Goal: Check status: Check status

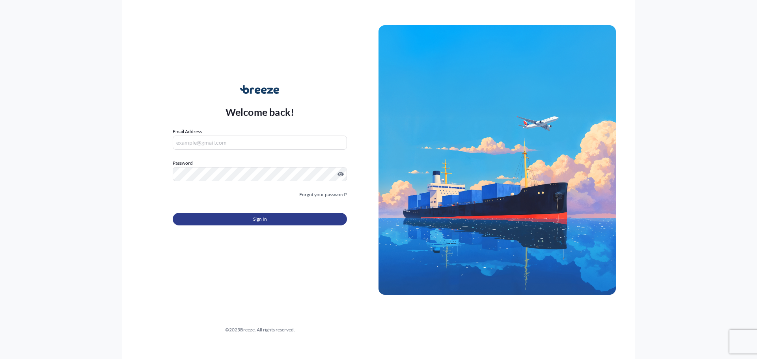
type input "[PERSON_NAME][EMAIL_ADDRESS][PERSON_NAME][DOMAIN_NAME]"
click at [270, 220] on button "Sign In" at bounding box center [260, 219] width 174 height 13
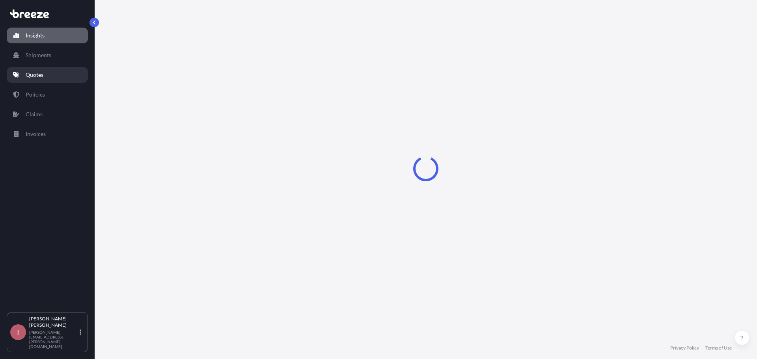
select select "2025"
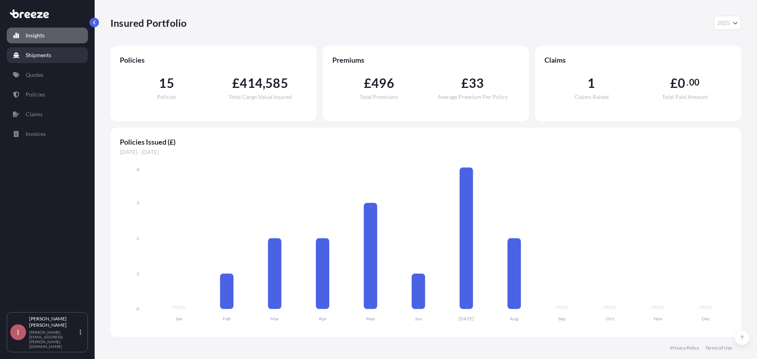
click at [55, 55] on link "Shipments" at bounding box center [47, 55] width 81 height 16
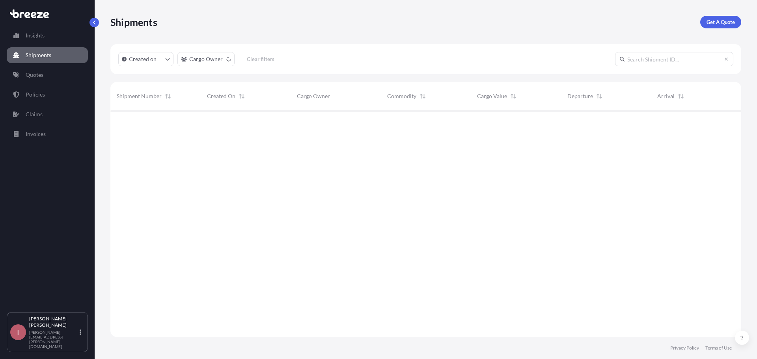
scroll to position [249, 625]
click at [49, 69] on link "Quotes" at bounding box center [47, 75] width 81 height 16
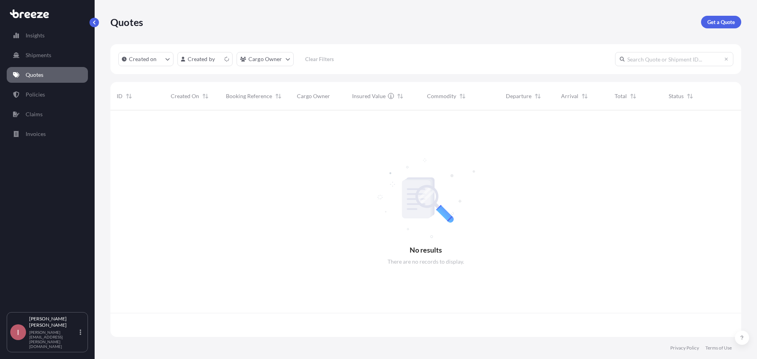
scroll to position [225, 625]
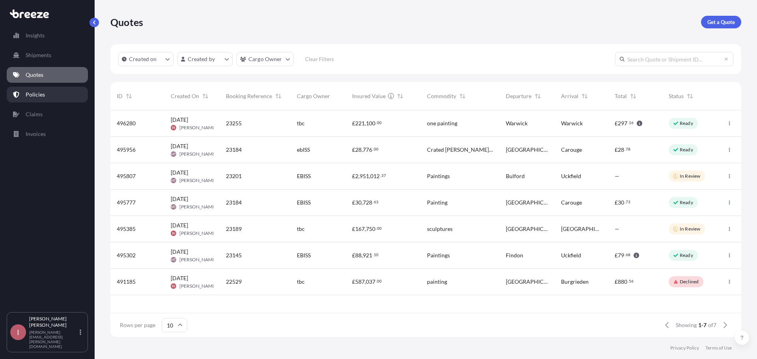
click at [48, 97] on link "Policies" at bounding box center [47, 95] width 81 height 16
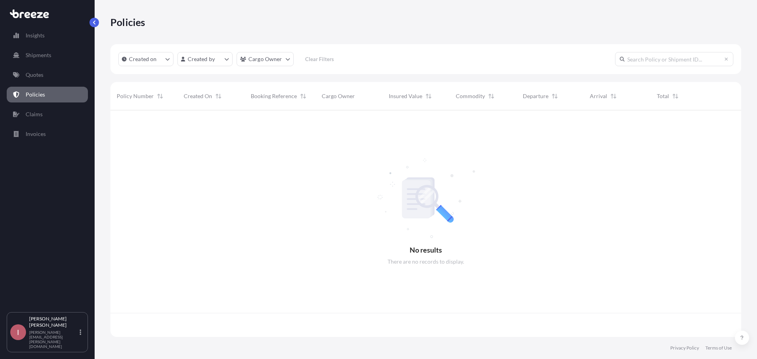
scroll to position [225, 625]
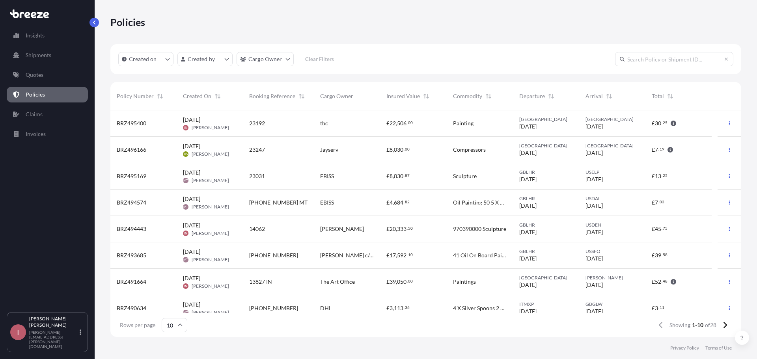
click at [253, 232] on span "14062" at bounding box center [257, 229] width 16 height 8
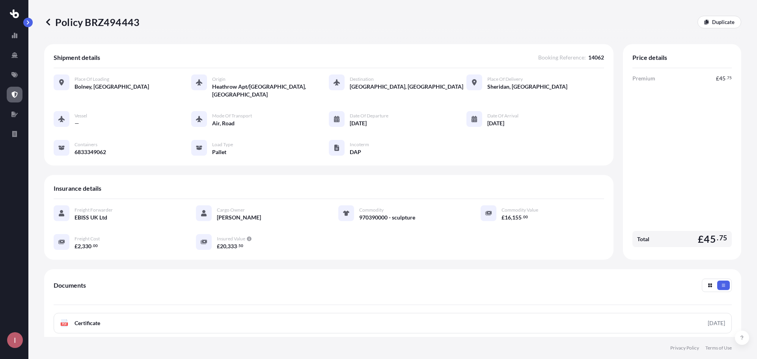
click at [48, 24] on icon at bounding box center [48, 22] width 4 height 7
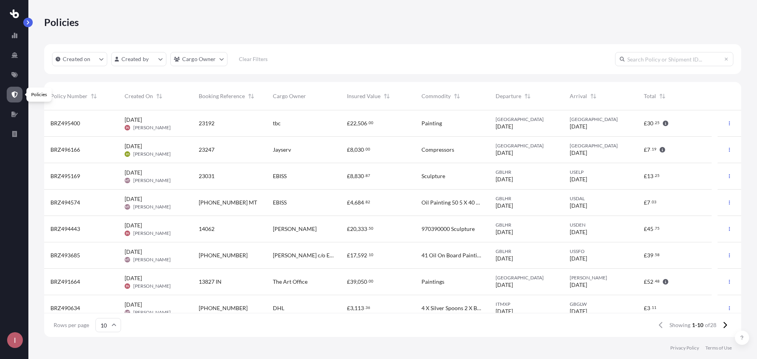
scroll to position [225, 691]
click at [173, 227] on div "[DATE] IN [PERSON_NAME]" at bounding box center [155, 229] width 61 height 15
